Goal: Book appointment/travel/reservation

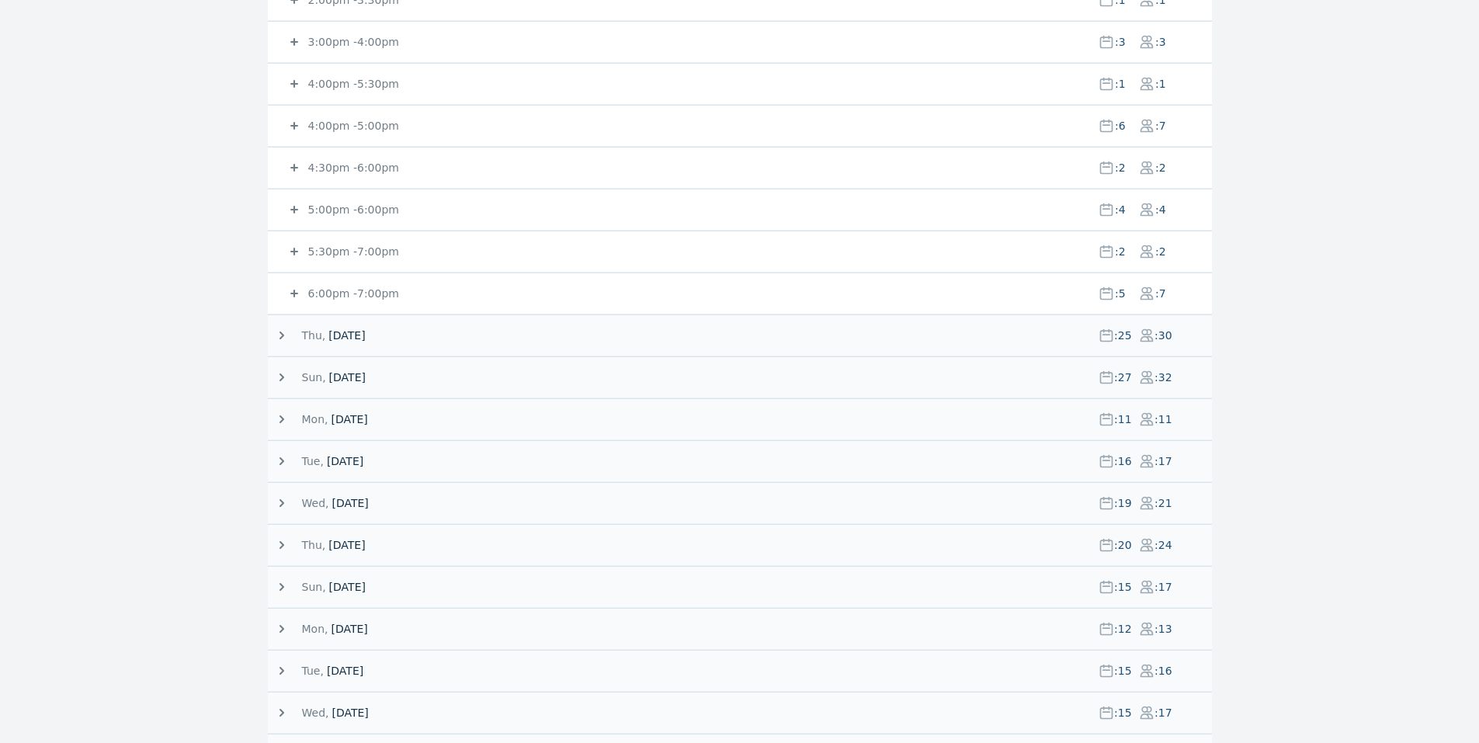
click at [349, 327] on div "[DATE] : 25 : 30" at bounding box center [743, 335] width 938 height 40
click at [358, 343] on div "[DATE] : 25 : 30" at bounding box center [743, 335] width 938 height 40
click at [328, 338] on span "[DATE]" at bounding box center [346, 336] width 36 height 16
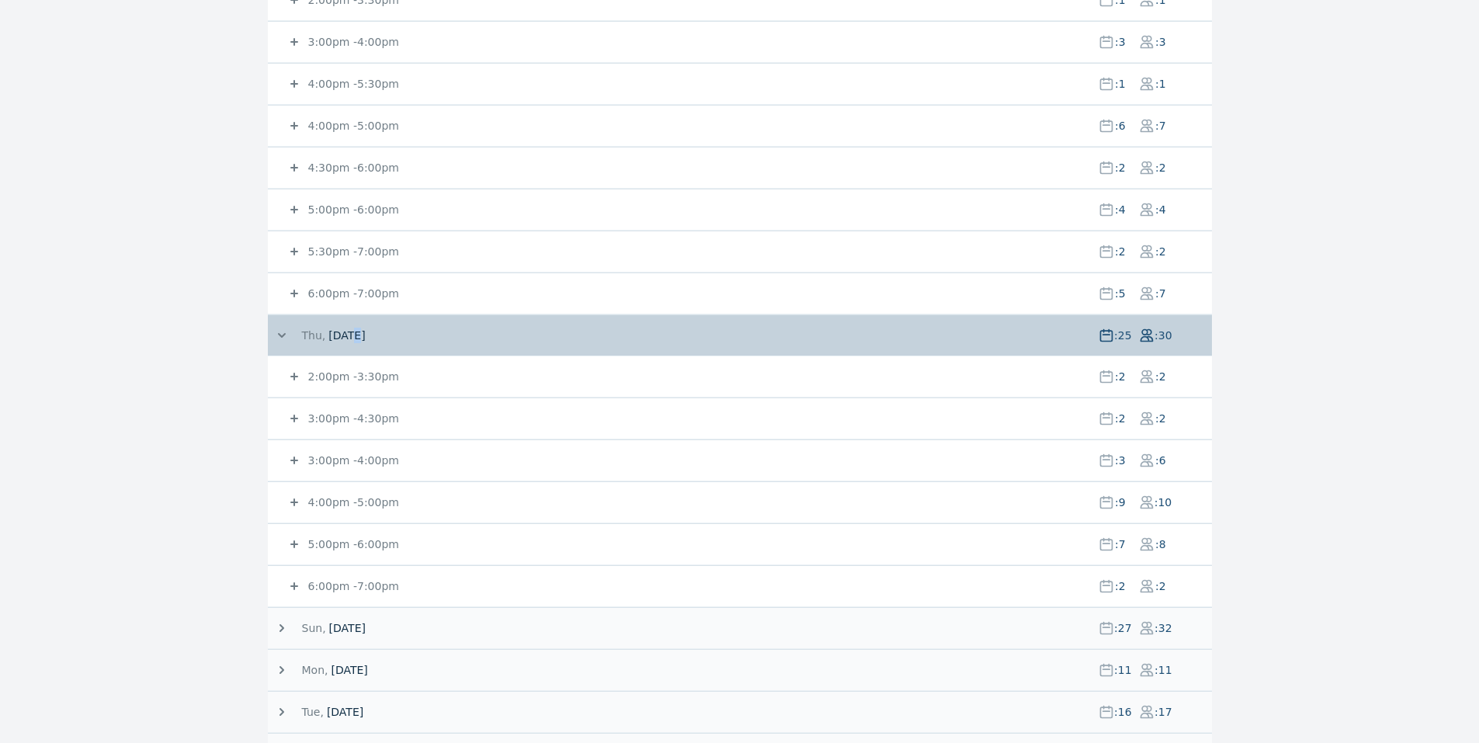
click at [351, 418] on small "3:00pm - 4:30pm" at bounding box center [352, 418] width 94 height 12
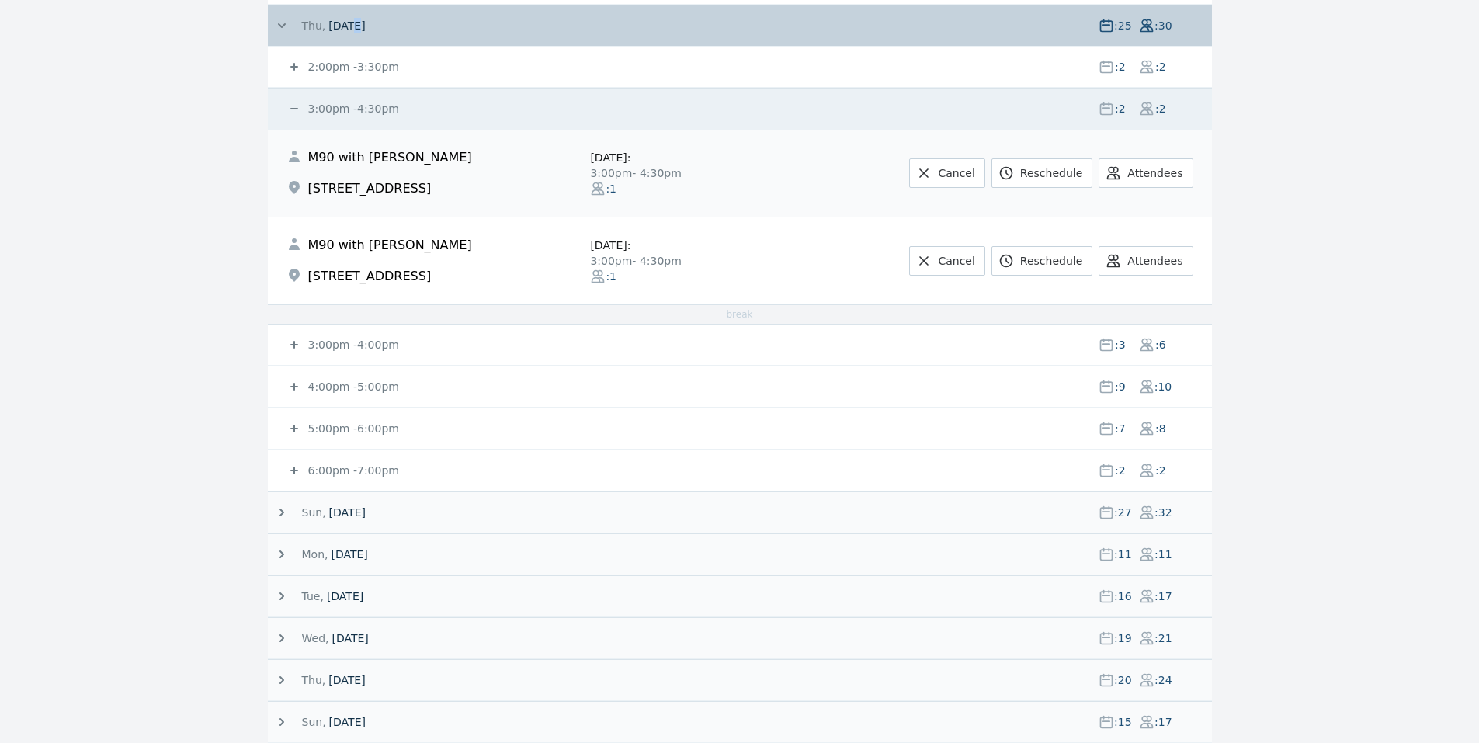
scroll to position [621, 0]
click at [343, 344] on small "3:00pm - 4:00pm" at bounding box center [352, 344] width 94 height 12
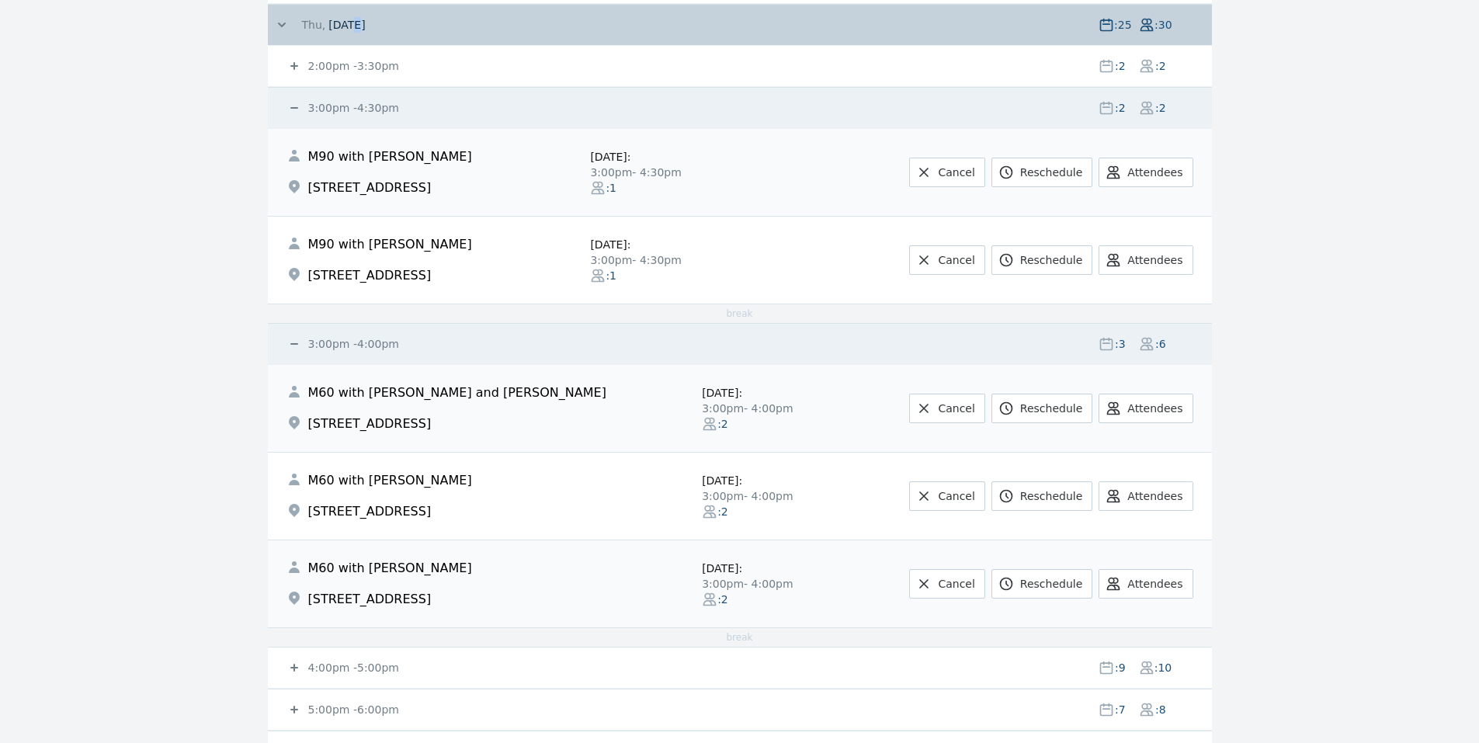
click at [377, 666] on small "4:00pm - 5:00pm" at bounding box center [352, 667] width 94 height 12
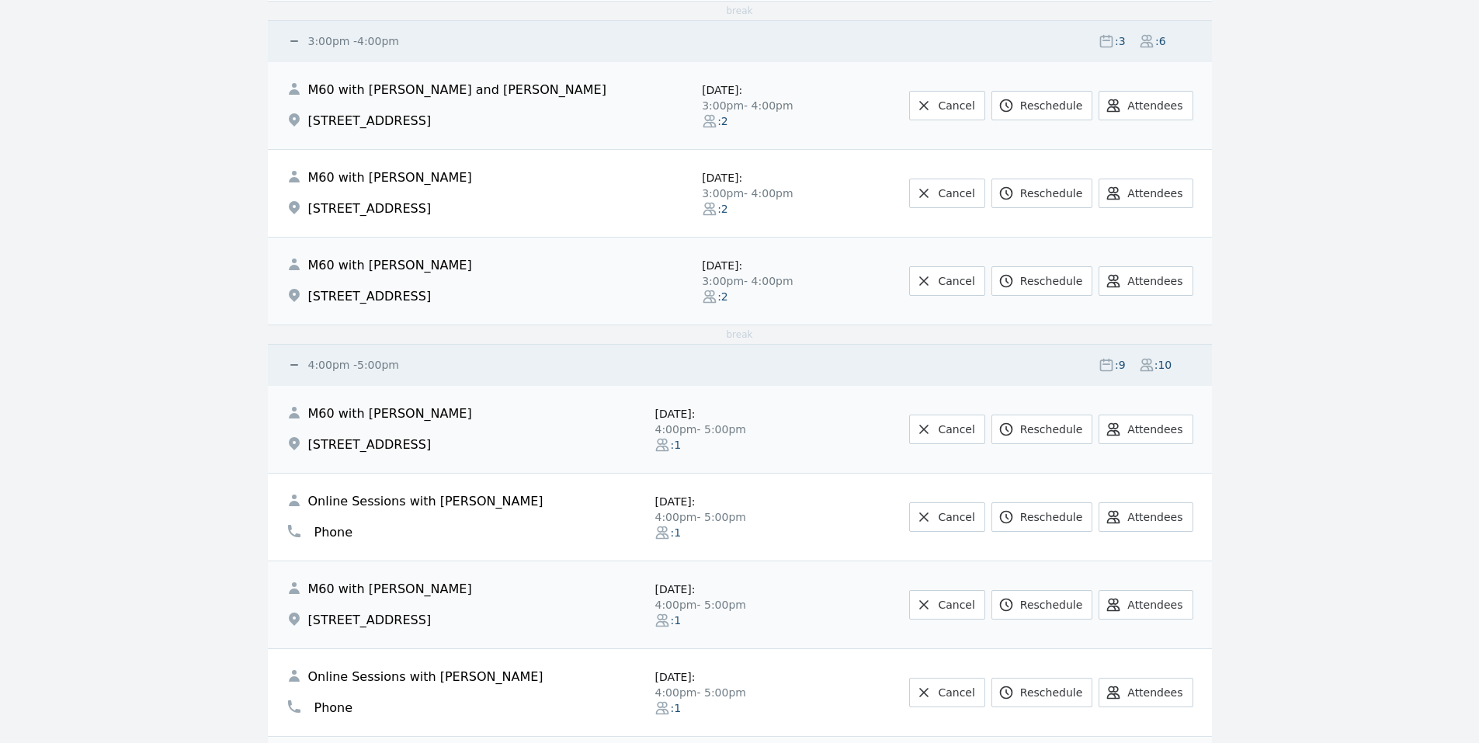
scroll to position [931, 0]
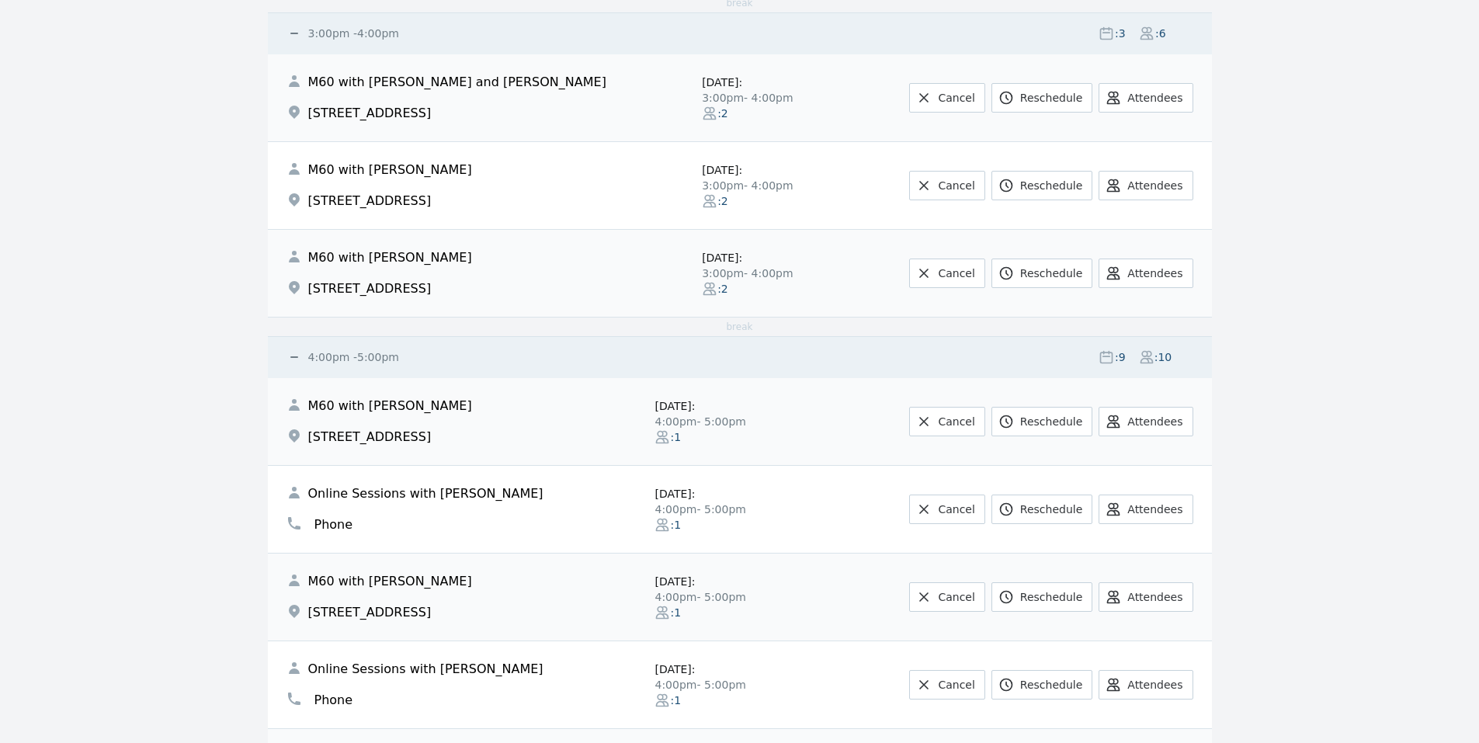
drag, startPoint x: 359, startPoint y: 584, endPoint x: 452, endPoint y: 578, distance: 92.5
click at [452, 578] on div "M60 with [PERSON_NAME]" at bounding box center [460, 581] width 349 height 31
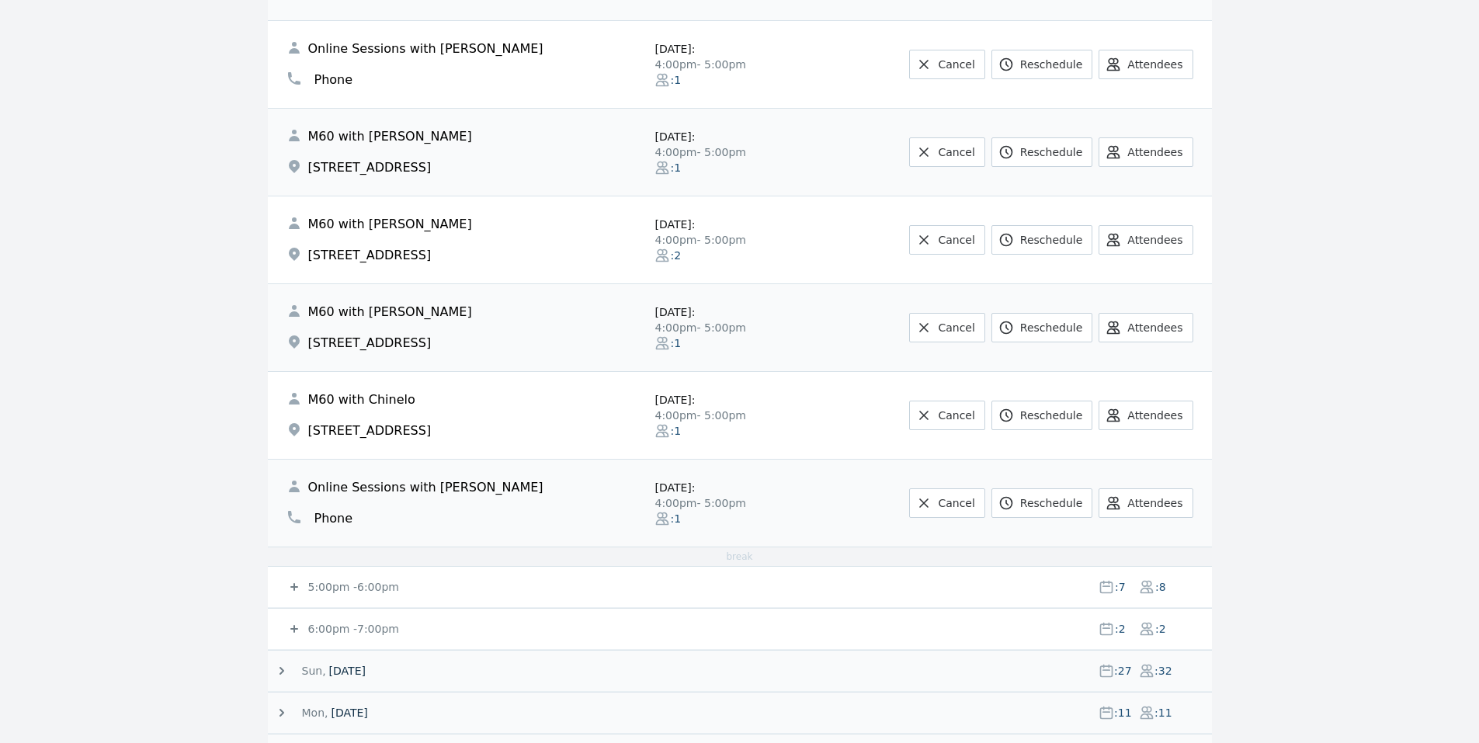
scroll to position [1552, 0]
click at [367, 584] on small "5:00pm - 6:00pm" at bounding box center [352, 586] width 94 height 12
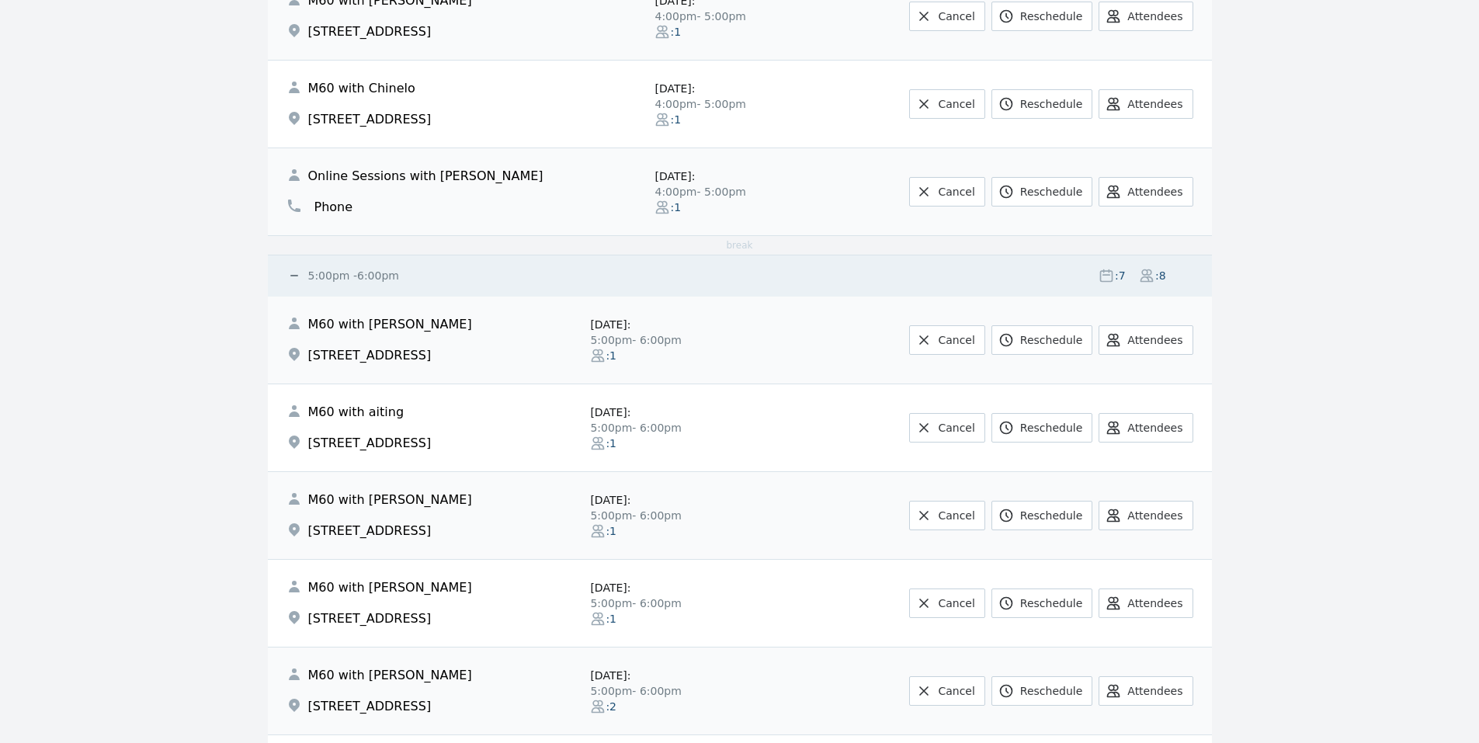
scroll to position [2173, 0]
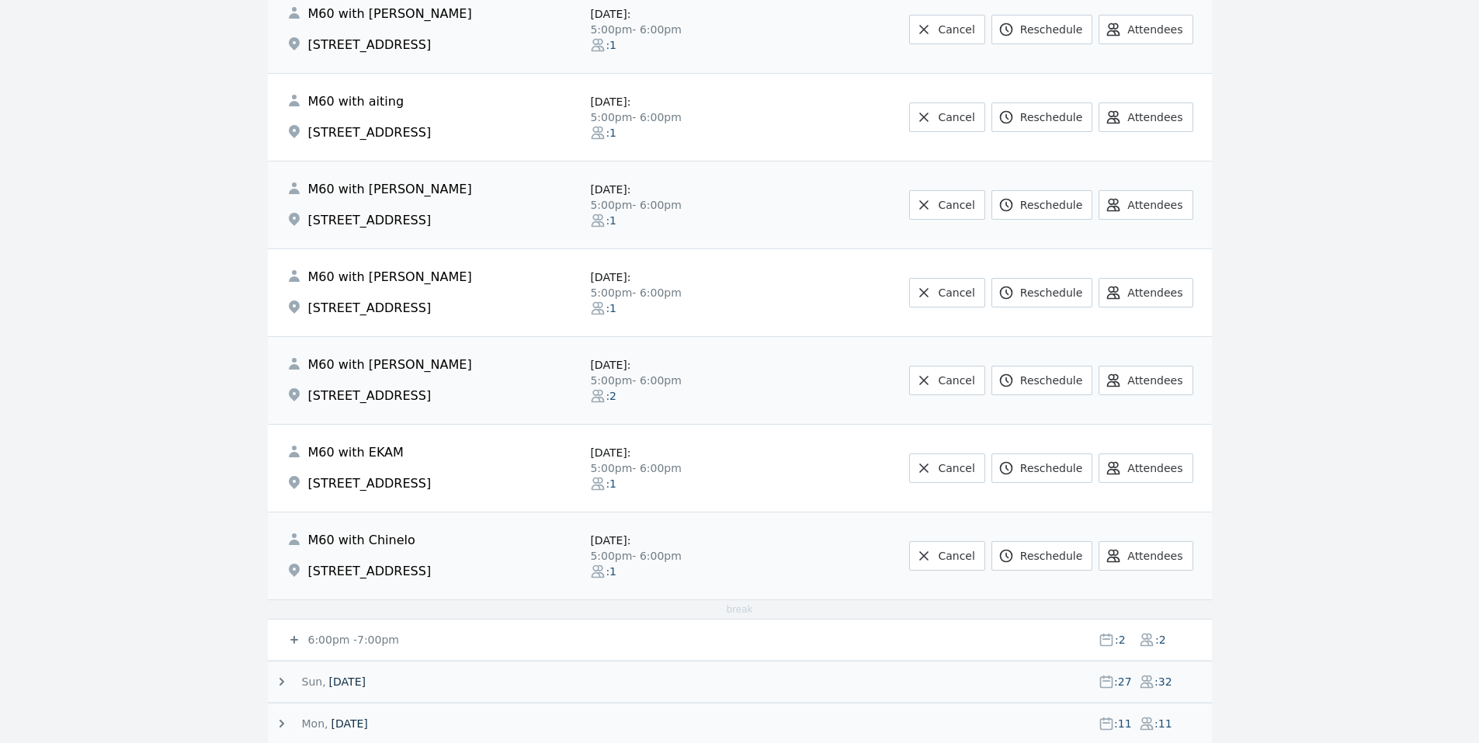
click at [374, 636] on small "6:00pm - 7:00pm" at bounding box center [352, 639] width 94 height 12
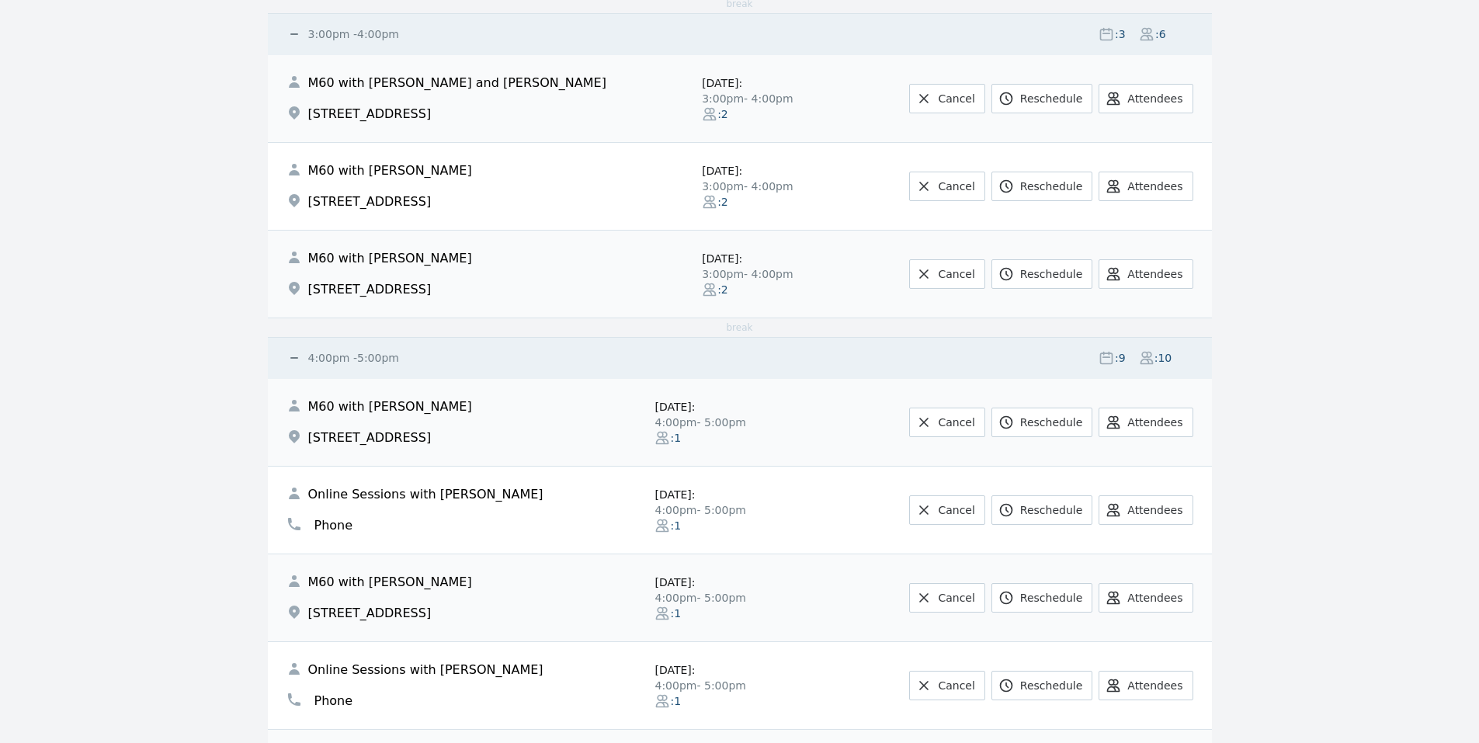
scroll to position [931, 0]
click at [1132, 603] on button "Attendees" at bounding box center [1145, 596] width 94 height 29
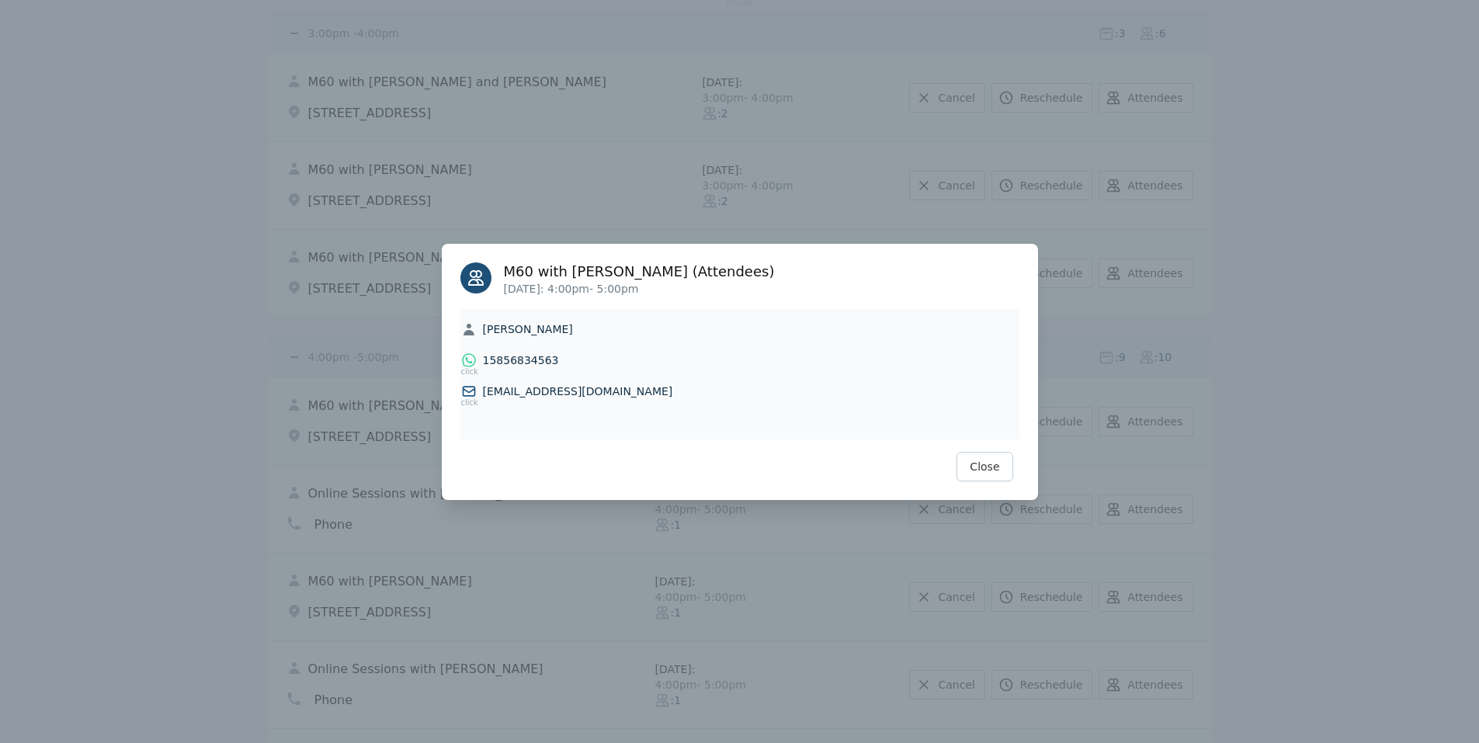
drag, startPoint x: 499, startPoint y: 359, endPoint x: 855, endPoint y: 406, distance: 358.6
click at [855, 407] on div "click [EMAIL_ADDRESS][DOMAIN_NAME] [EMAIL_ADDRESS][DOMAIN_NAME]" at bounding box center [739, 398] width 557 height 31
drag, startPoint x: 491, startPoint y: 366, endPoint x: 564, endPoint y: 369, distance: 72.3
click at [564, 369] on div "click 15856834563 15856834563" at bounding box center [739, 367] width 557 height 31
copy div "15856834563"
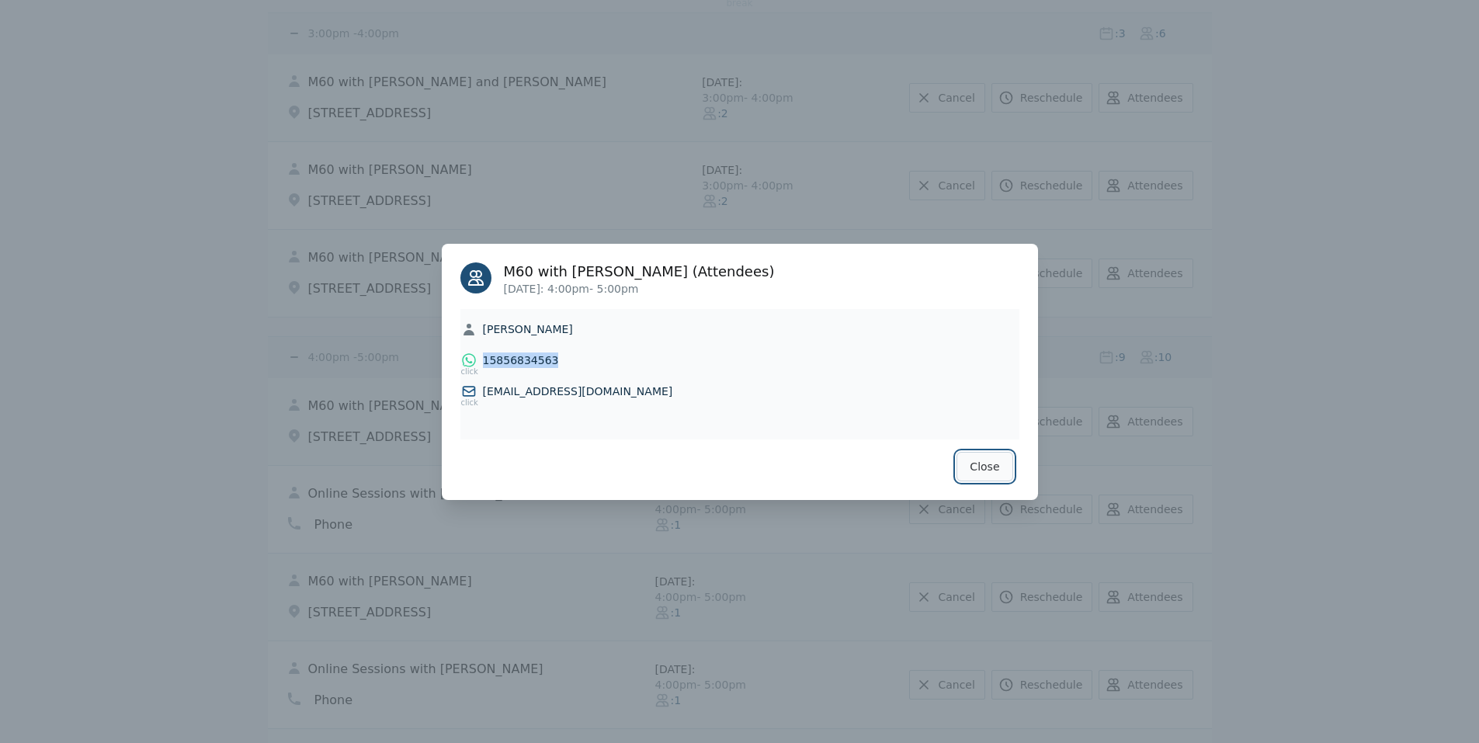
click at [987, 467] on button "Close" at bounding box center [984, 466] width 56 height 29
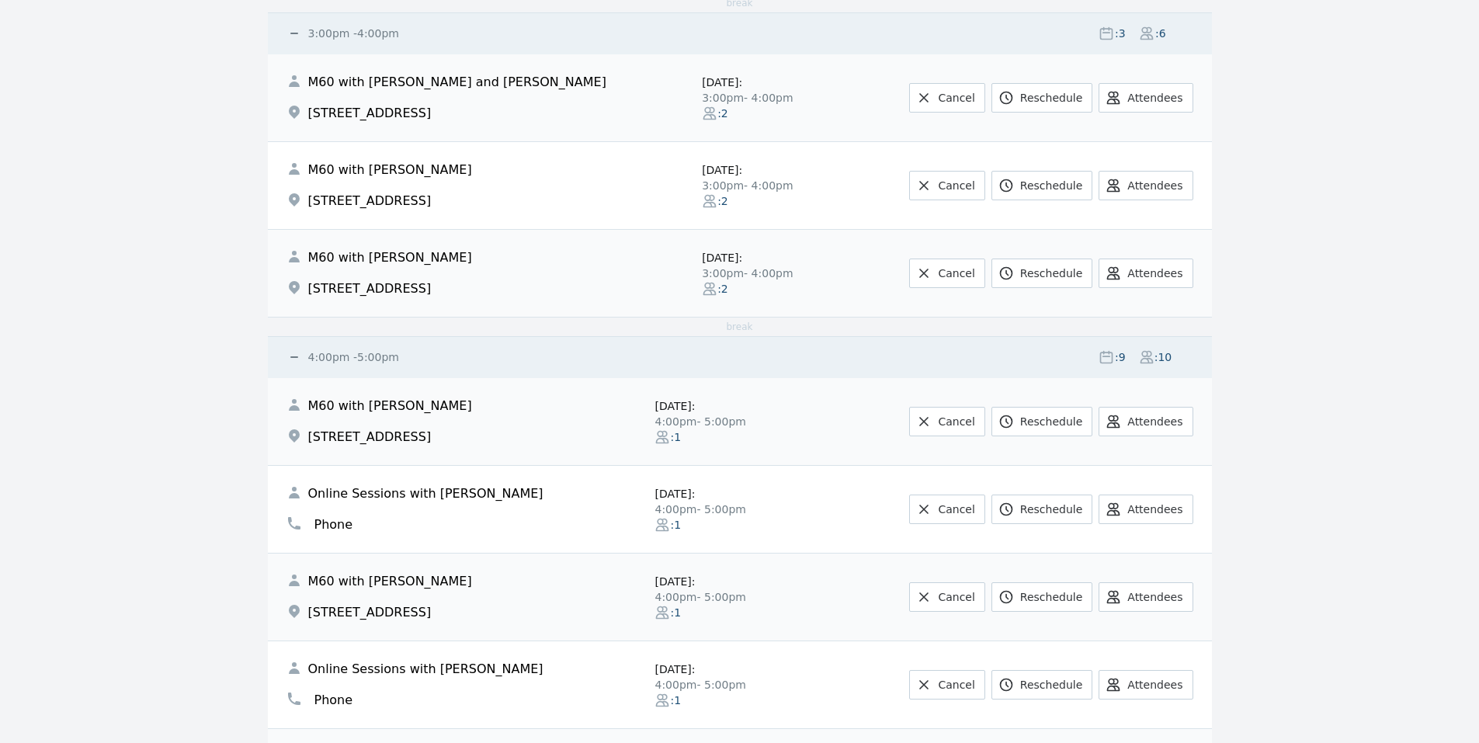
click at [337, 359] on small "4:00pm - 5:00pm" at bounding box center [352, 357] width 94 height 12
